Goal: Task Accomplishment & Management: Complete application form

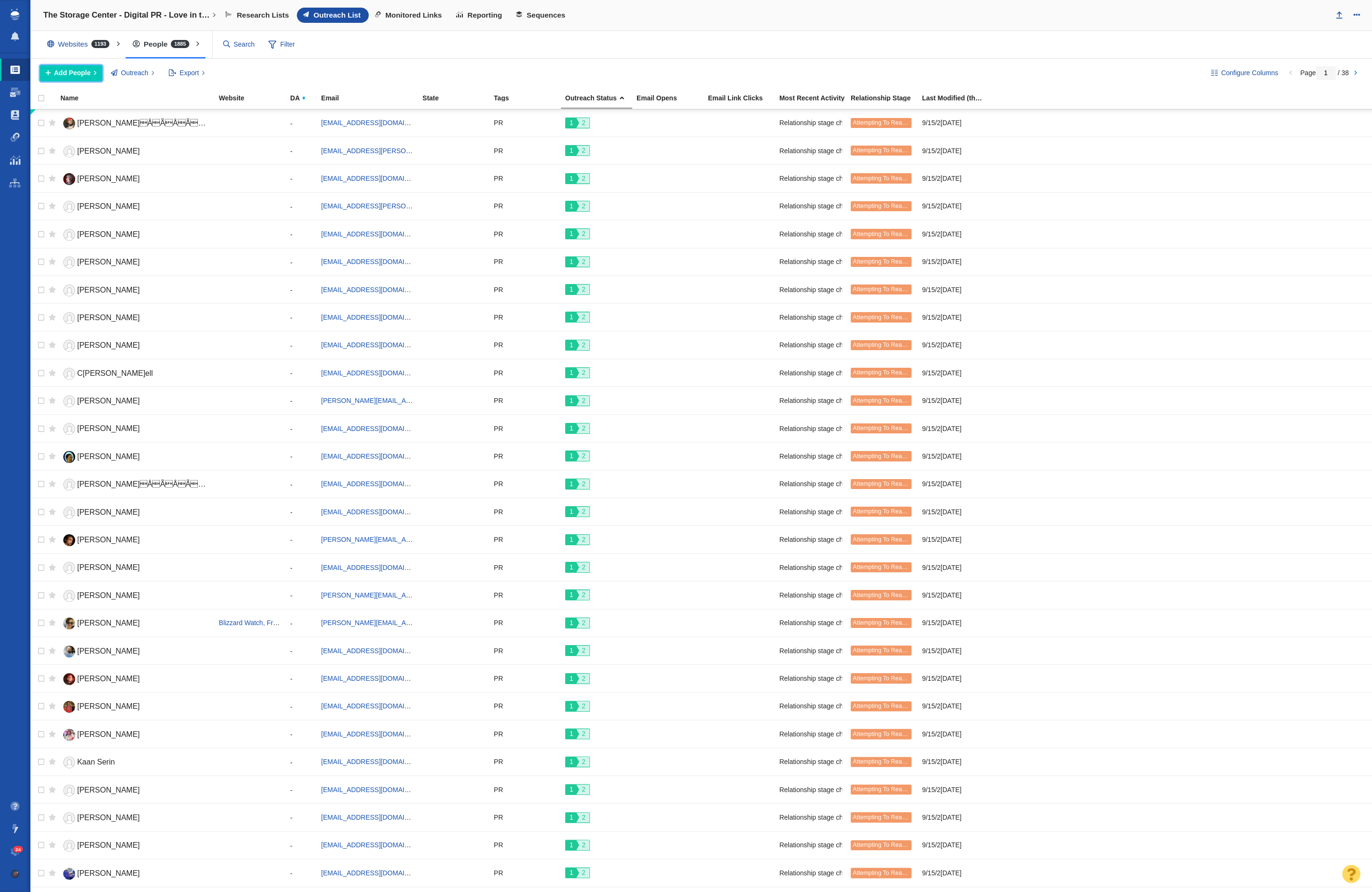
click at [85, 69] on span "Add People" at bounding box center [72, 73] width 37 height 10
click at [86, 93] on div "Add a Person" at bounding box center [106, 95] width 133 height 15
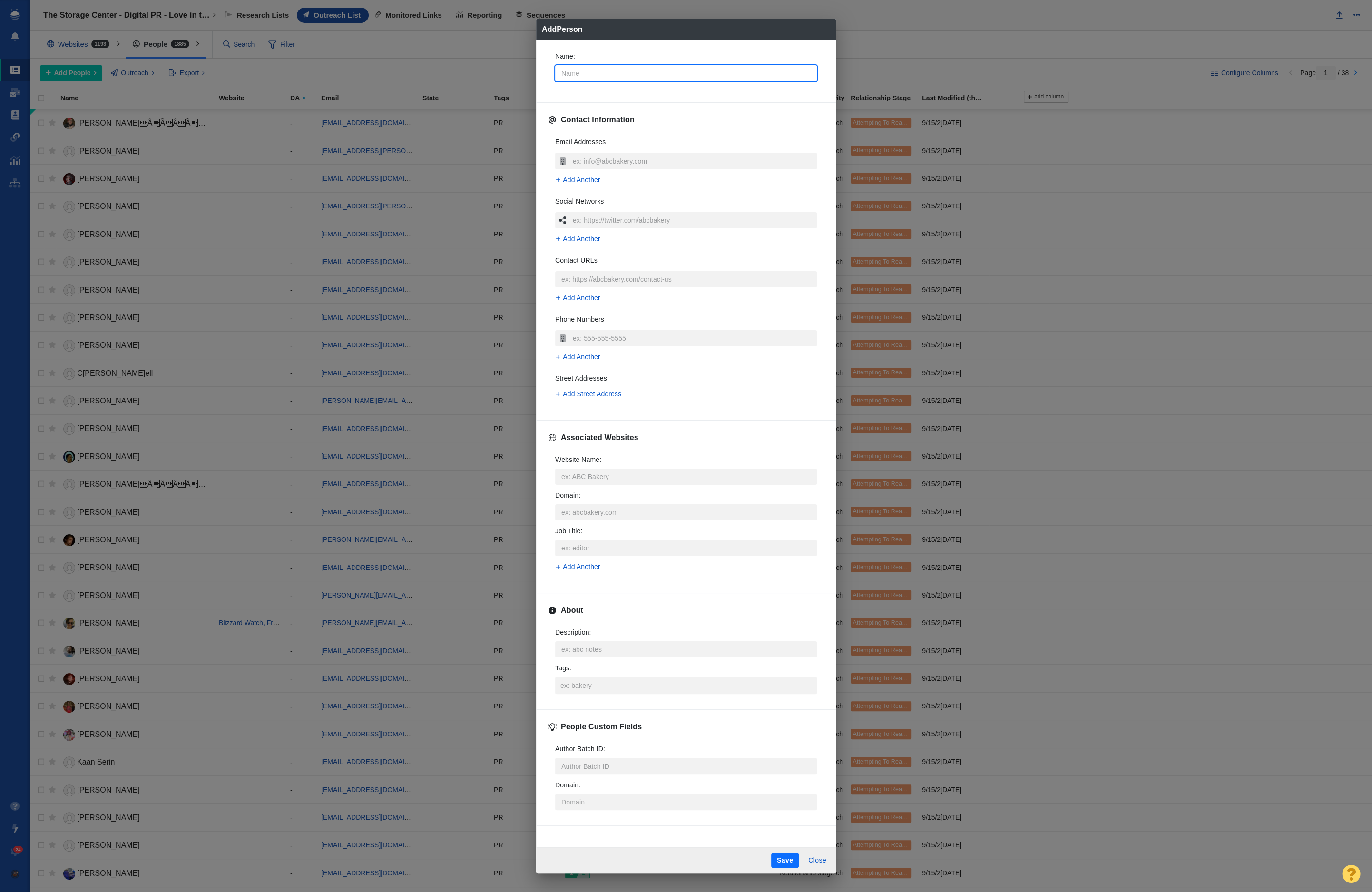
type input "L"
type textarea "x"
type input "Lu"
type textarea "x"
type input "Lut"
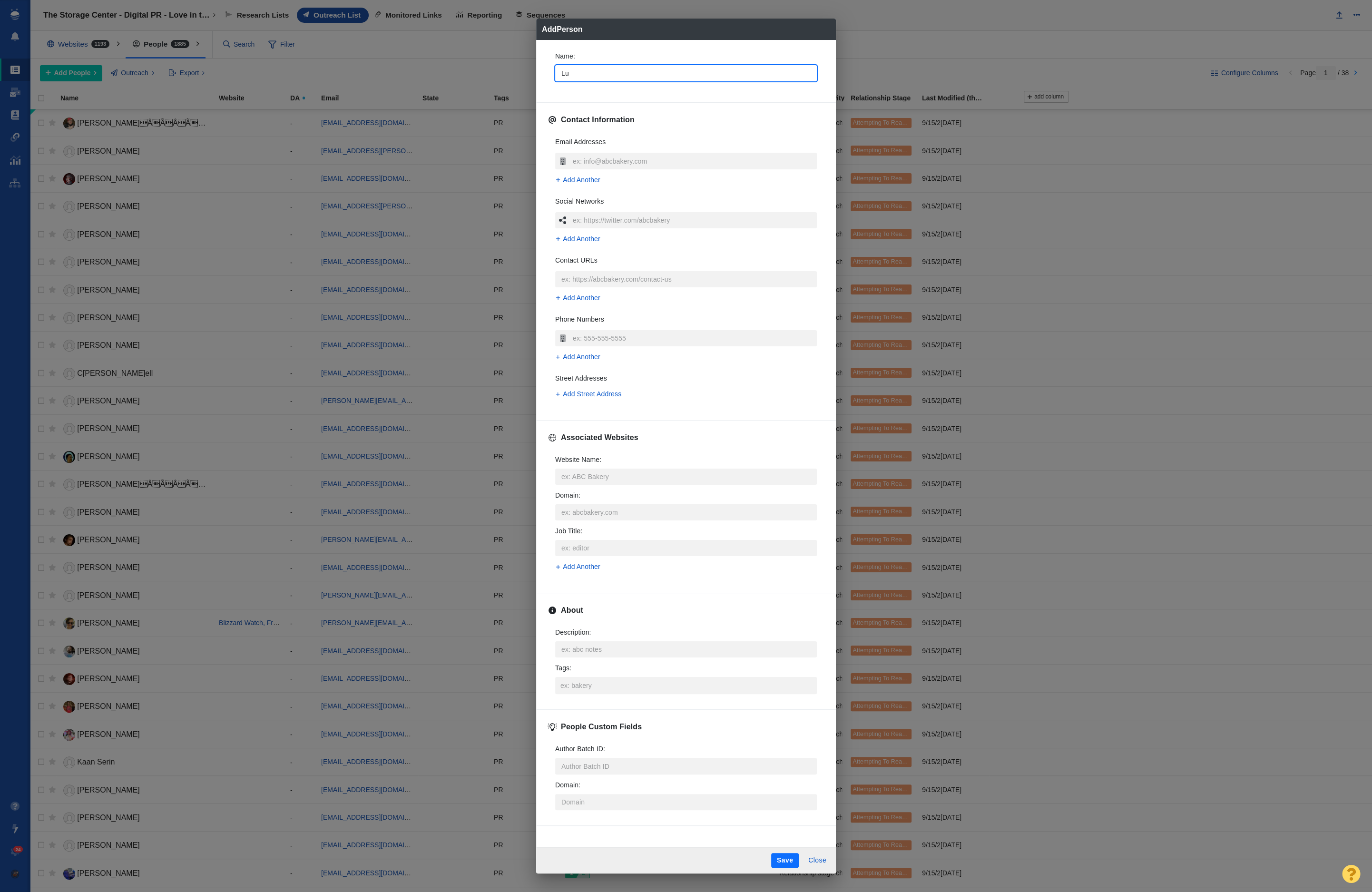
type textarea "x"
type input "Luth"
type textarea "x"
type input "Lutha"
type textarea "x"
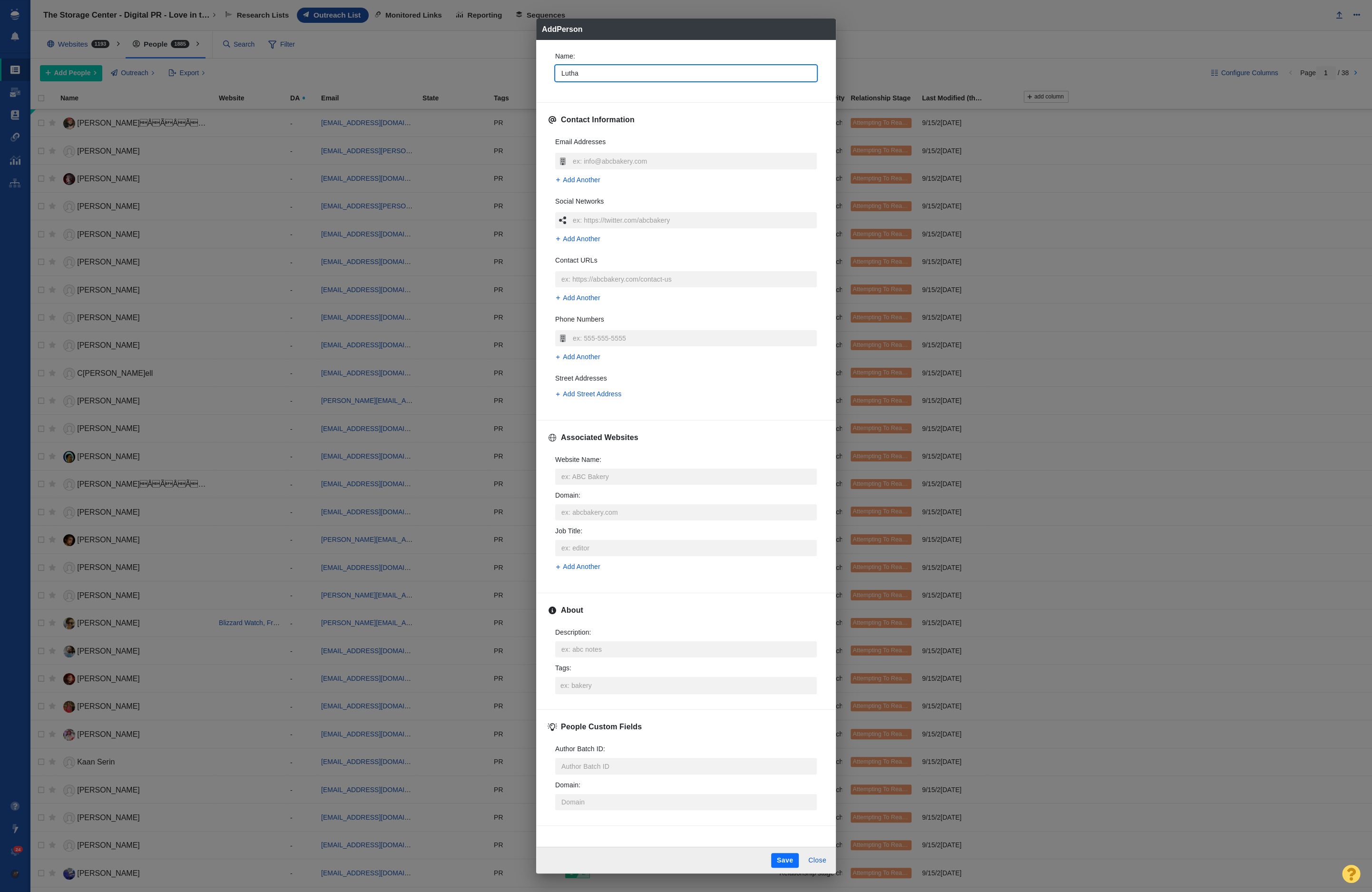
type input "Luthan"
type textarea "x"
type input "Luthand"
type textarea "x"
type input "Luthando"
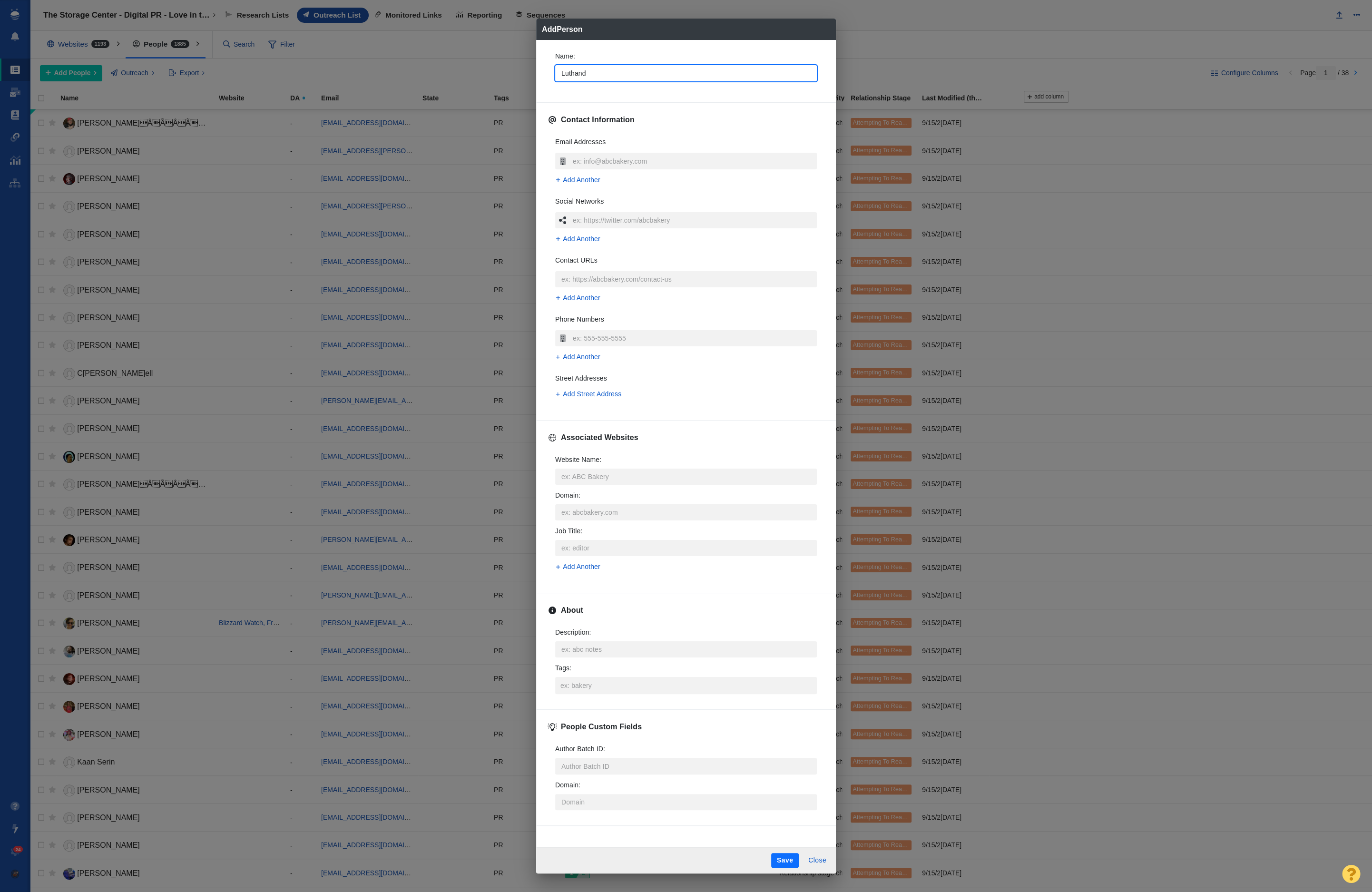
type textarea "x"
type input "Luthando"
type textarea "x"
click at [660, 126] on span "[EMAIL_ADDRESS][DOMAIN_NAME]" at bounding box center [693, 123] width 229 height 9
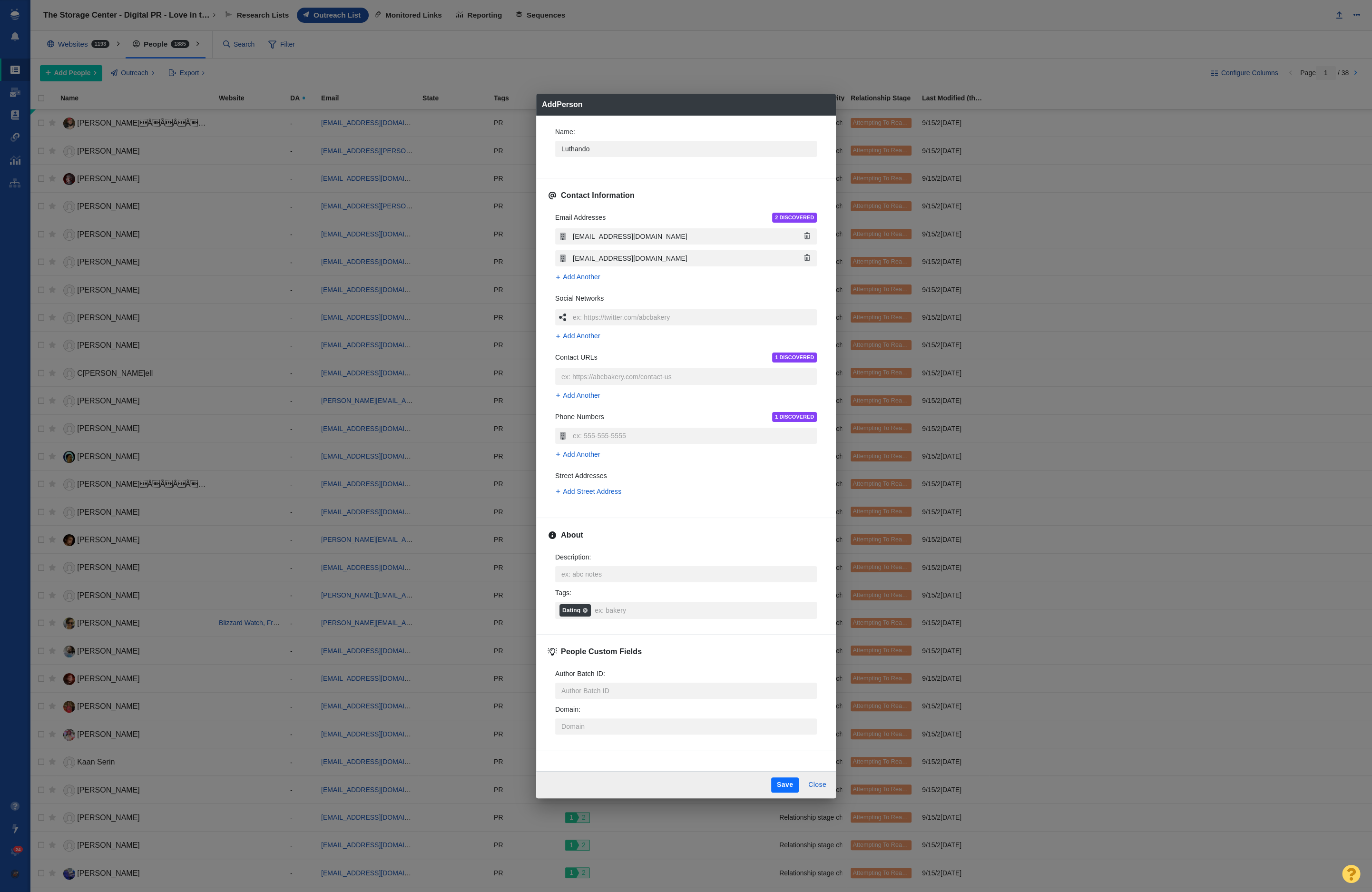
click at [783, 779] on button "Save" at bounding box center [785, 784] width 27 height 15
type textarea "x"
